Goal: Book appointment/travel/reservation

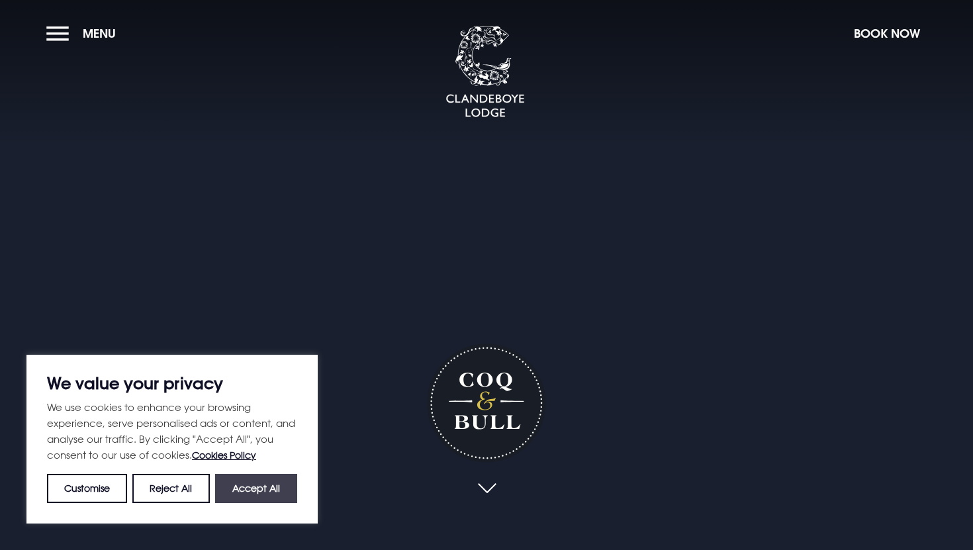
click at [260, 489] on button "Accept All" at bounding box center [256, 488] width 82 height 29
checkbox input "true"
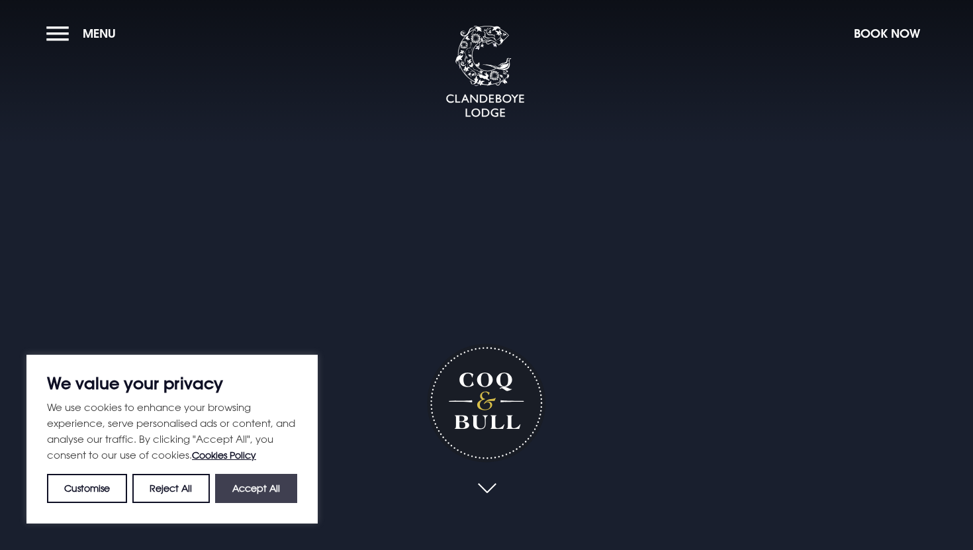
checkbox input "true"
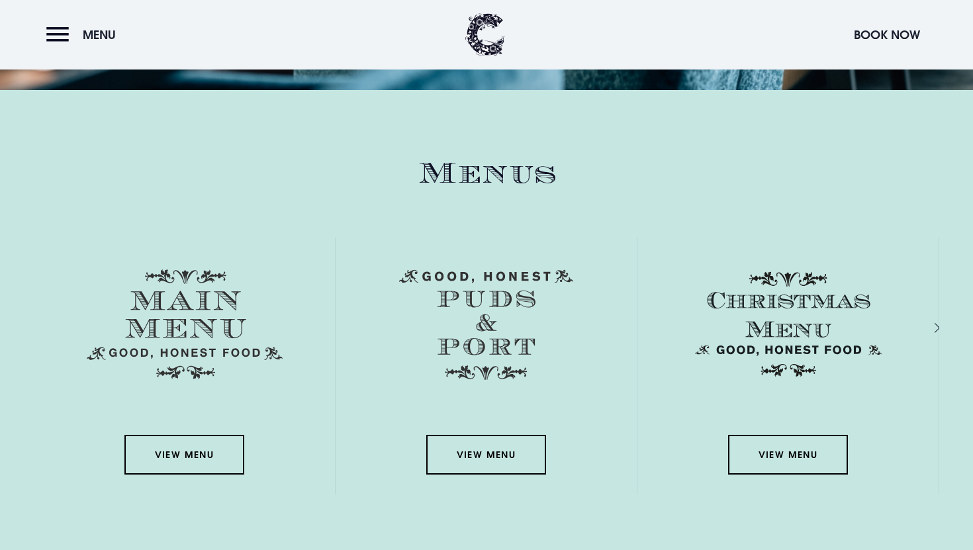
scroll to position [1887, 0]
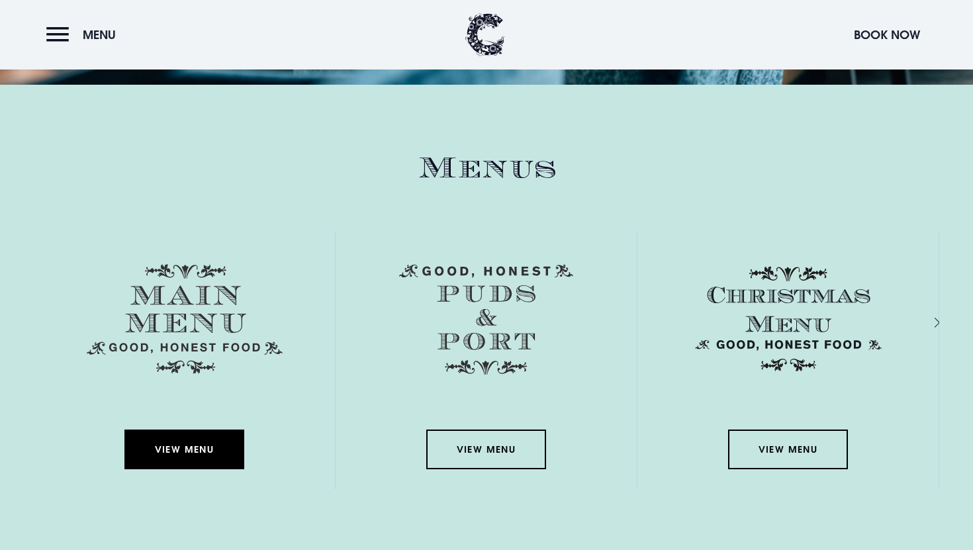
click at [188, 446] on link "View Menu" at bounding box center [183, 450] width 119 height 40
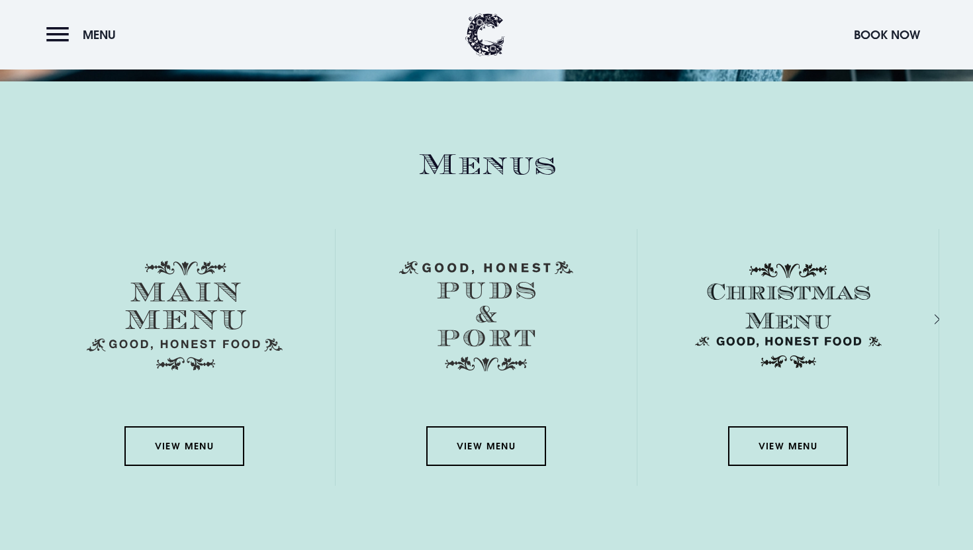
scroll to position [1893, 0]
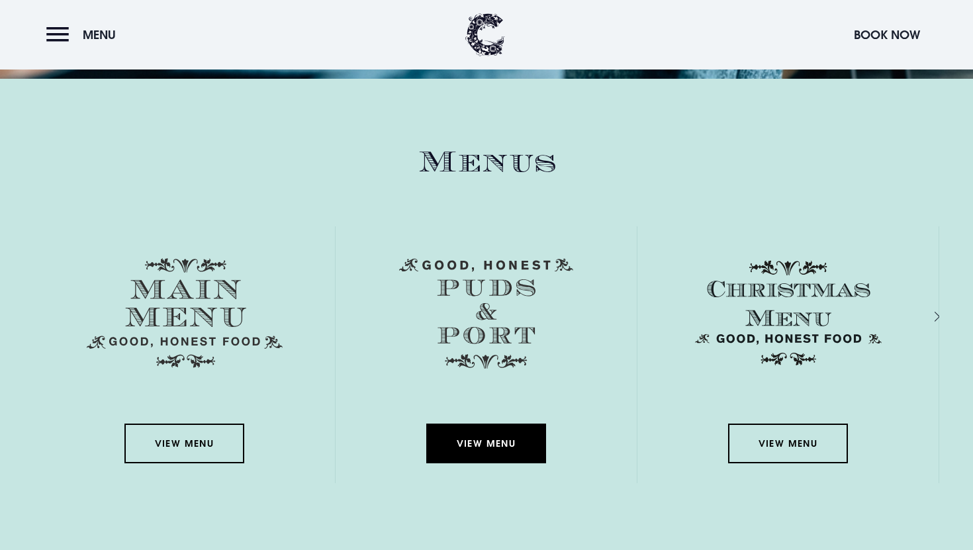
click at [507, 446] on link "View Menu" at bounding box center [485, 444] width 119 height 40
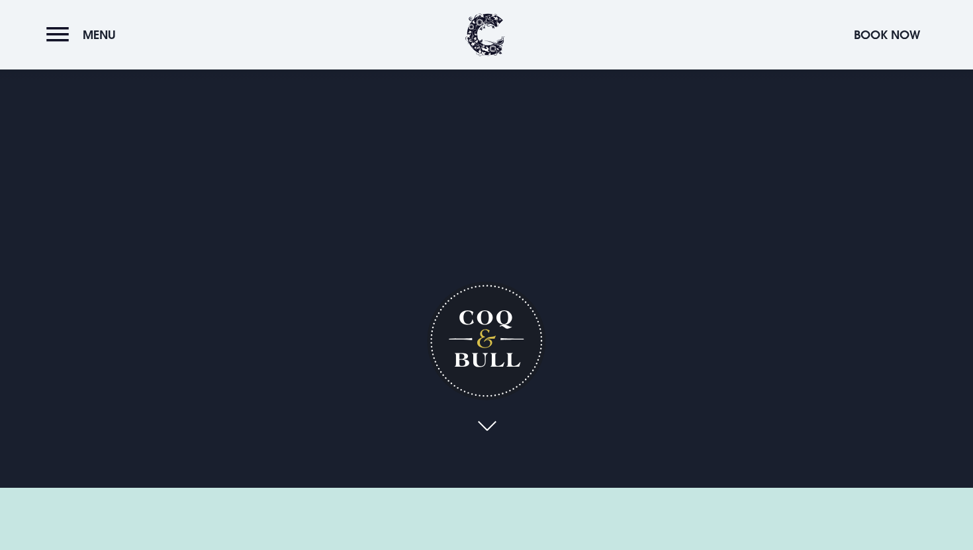
scroll to position [0, 0]
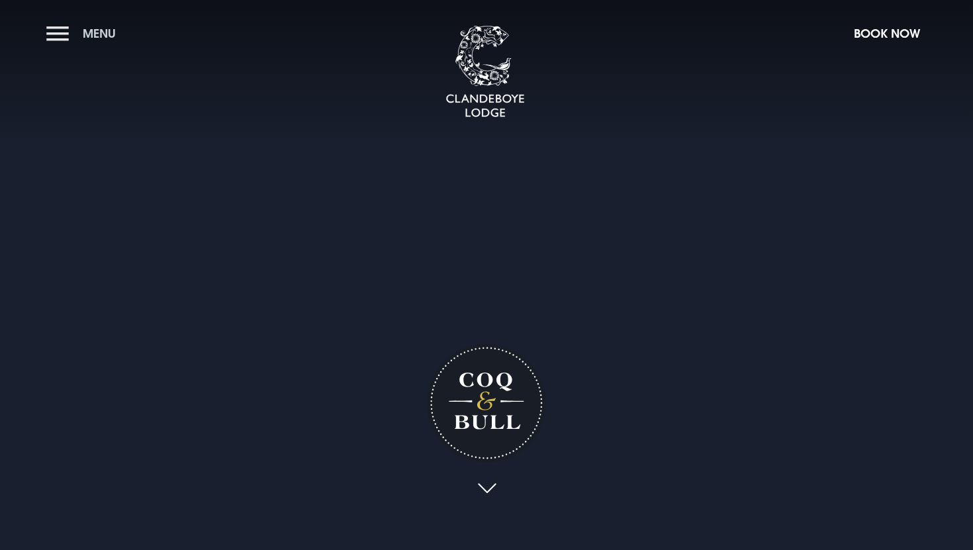
click at [54, 34] on button "Menu" at bounding box center [84, 33] width 76 height 28
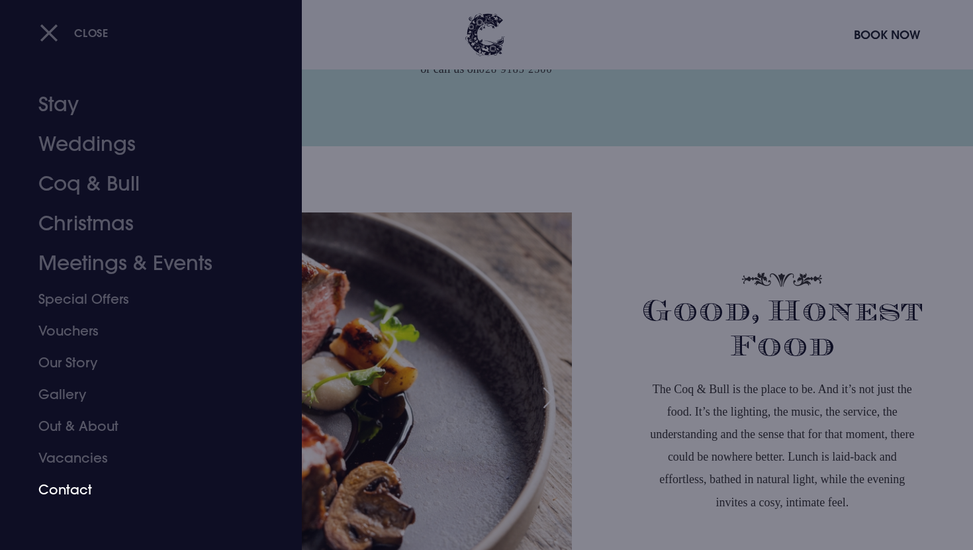
scroll to position [844, 0]
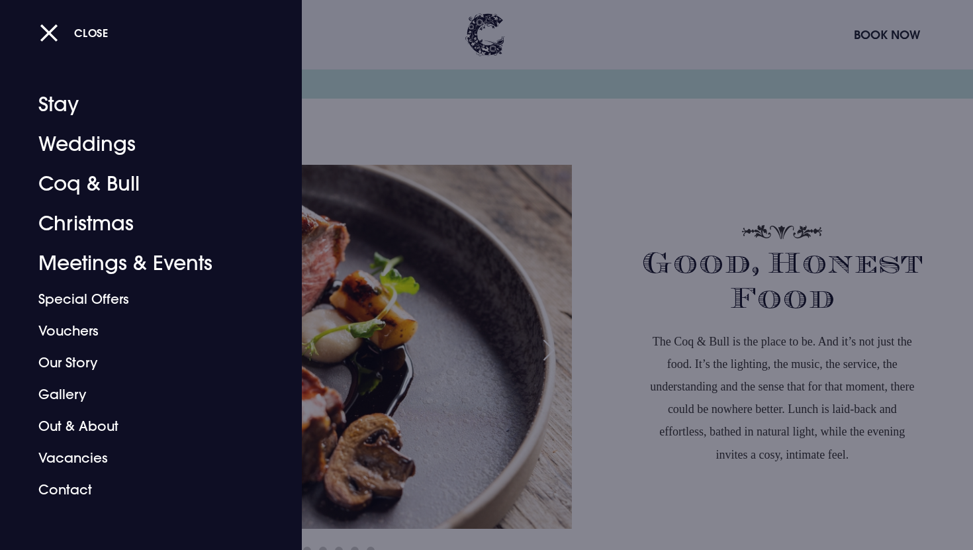
click at [657, 150] on div at bounding box center [486, 275] width 973 height 550
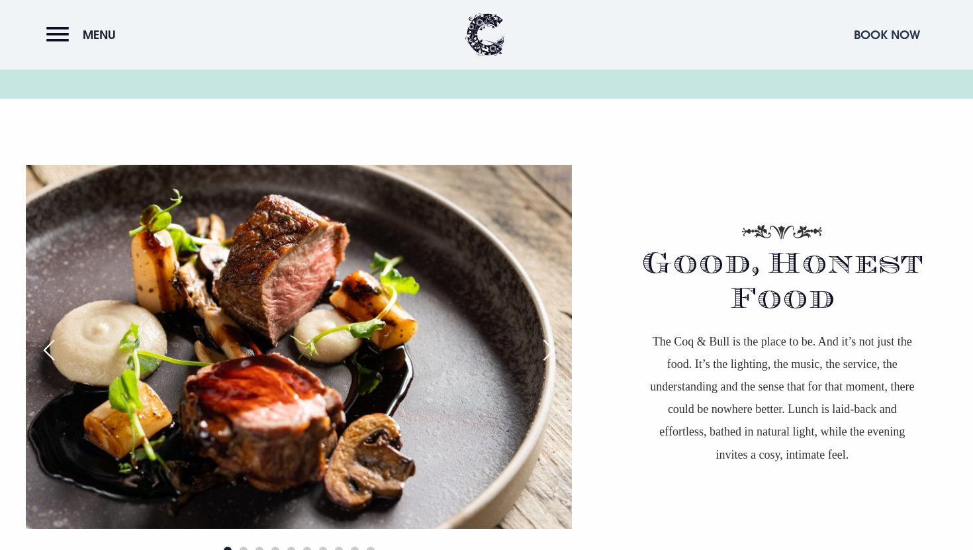
click at [867, 38] on button "Book Now" at bounding box center [886, 35] width 79 height 28
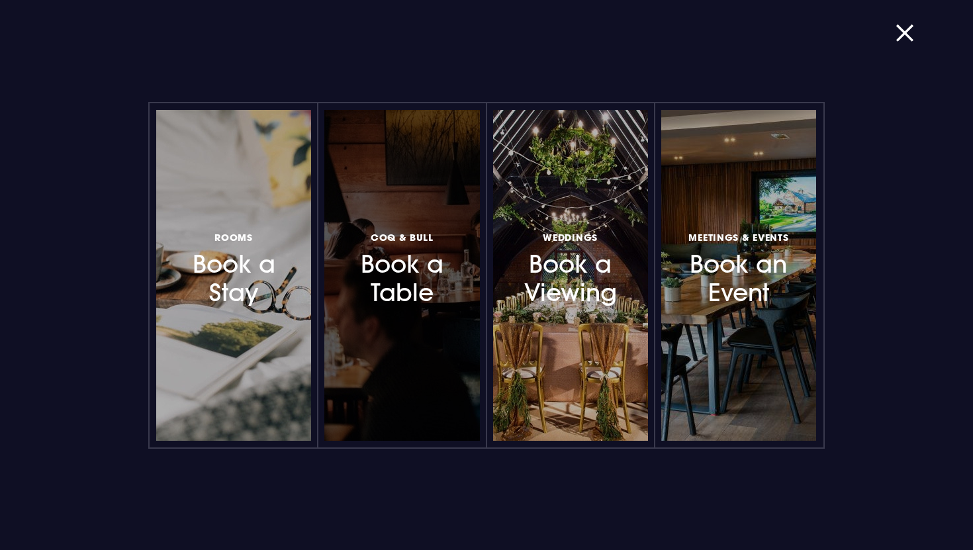
click at [416, 278] on h3 "Coq & Bull Book a Table" at bounding box center [402, 268] width 113 height 79
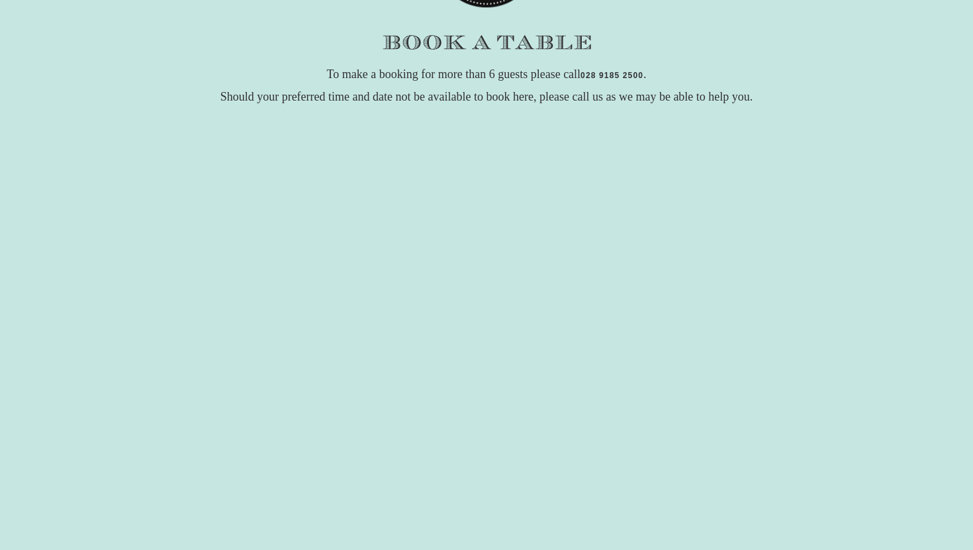
scroll to position [162, 0]
